Goal: Transaction & Acquisition: Purchase product/service

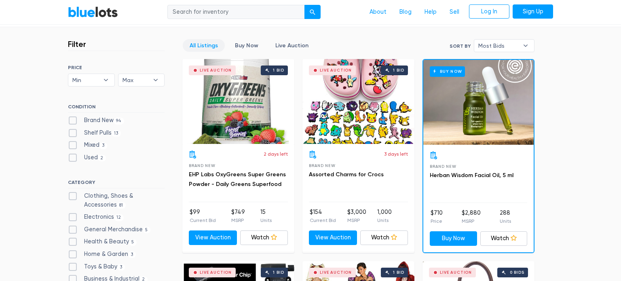
scroll to position [213, 0]
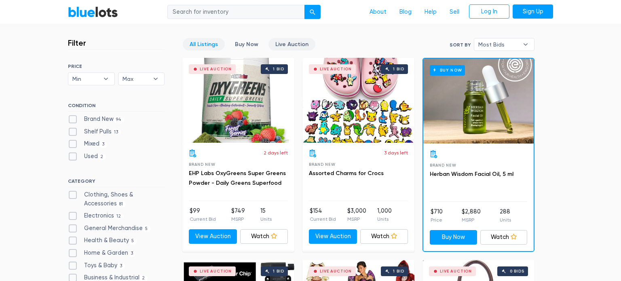
click at [286, 43] on link "Live Auction" at bounding box center [291, 44] width 47 height 13
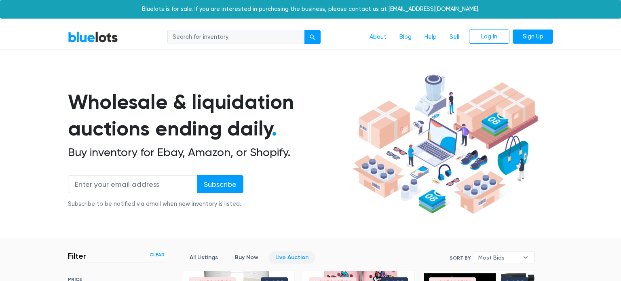
scroll to position [217, 0]
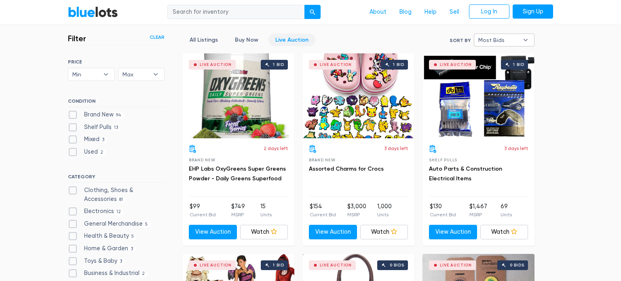
click at [509, 34] on span "Most Bids" at bounding box center [498, 40] width 40 height 12
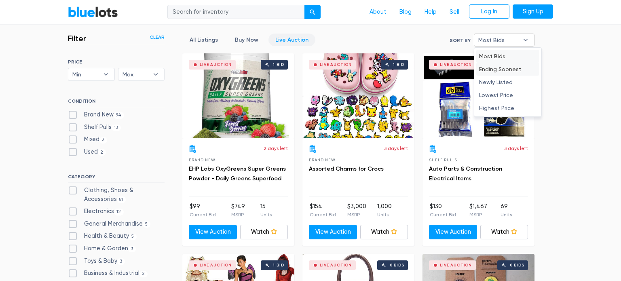
click at [497, 68] on li "Ending Soonest" at bounding box center [507, 69] width 63 height 13
select select "ending_soonest"
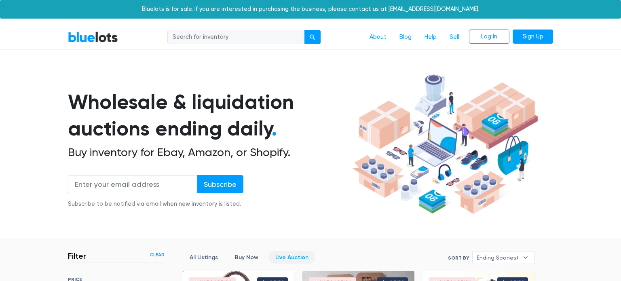
scroll to position [217, 0]
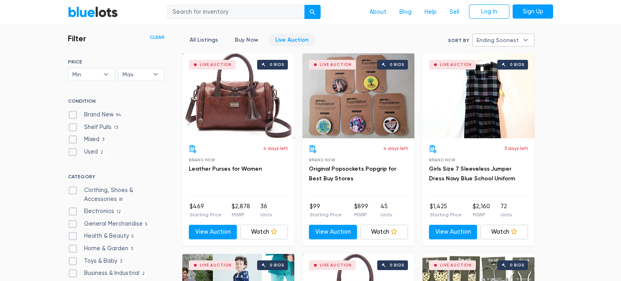
click at [505, 38] on span "Ending Soonest" at bounding box center [498, 40] width 42 height 12
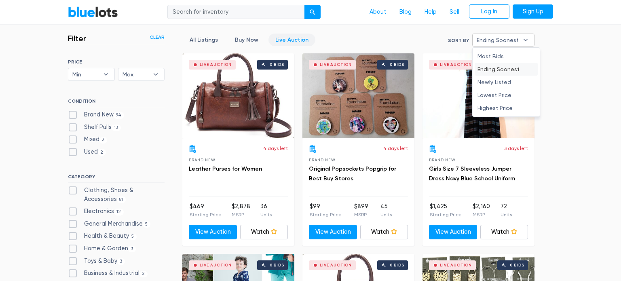
click at [498, 70] on li "Ending Soonest" at bounding box center [506, 69] width 63 height 13
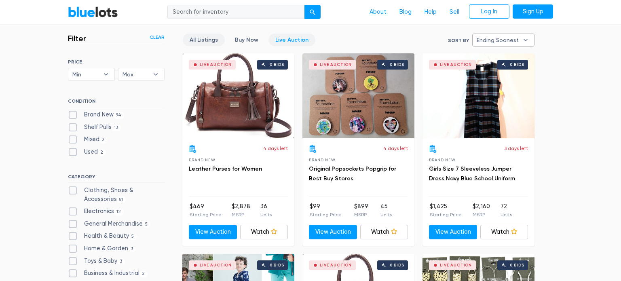
click at [202, 39] on link "All Listings" at bounding box center [204, 40] width 42 height 13
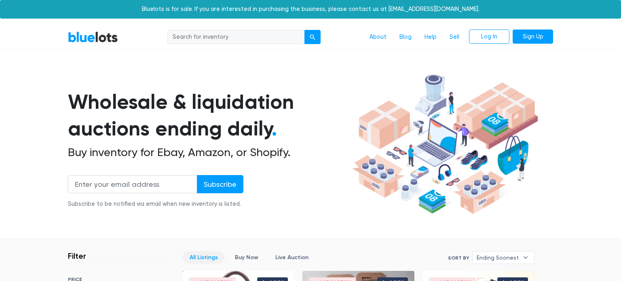
scroll to position [217, 0]
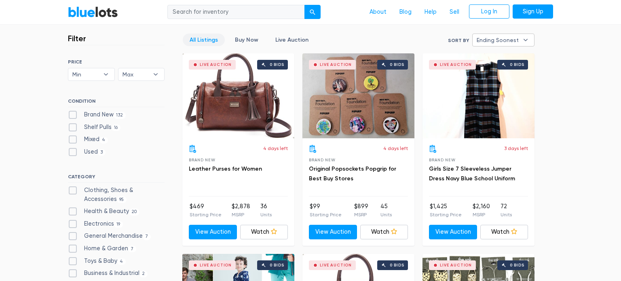
click at [505, 40] on span "Ending Soonest" at bounding box center [498, 40] width 42 height 12
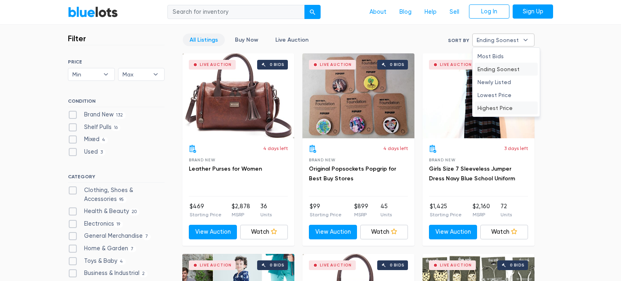
click at [503, 103] on li "Highest Price" at bounding box center [506, 107] width 63 height 13
select select "highest_price"
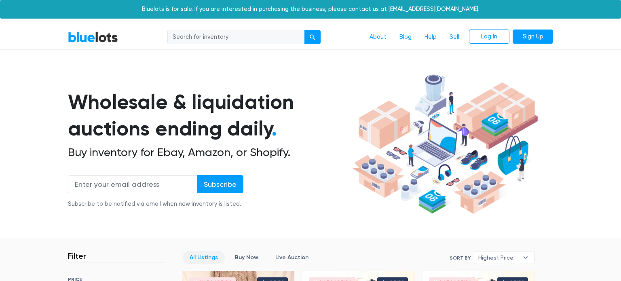
scroll to position [217, 0]
